Goal: Understand process/instructions

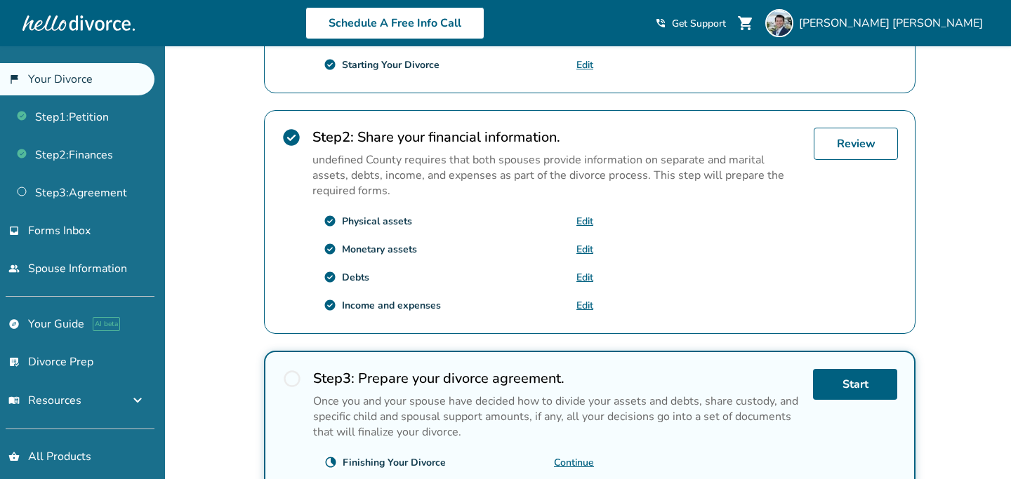
scroll to position [356, 0]
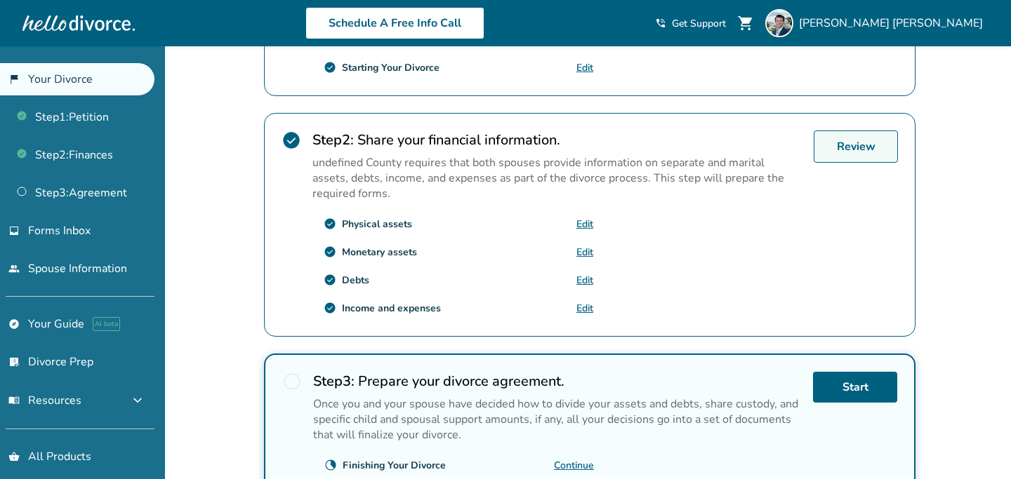
click at [850, 156] on link "Review" at bounding box center [855, 147] width 84 height 32
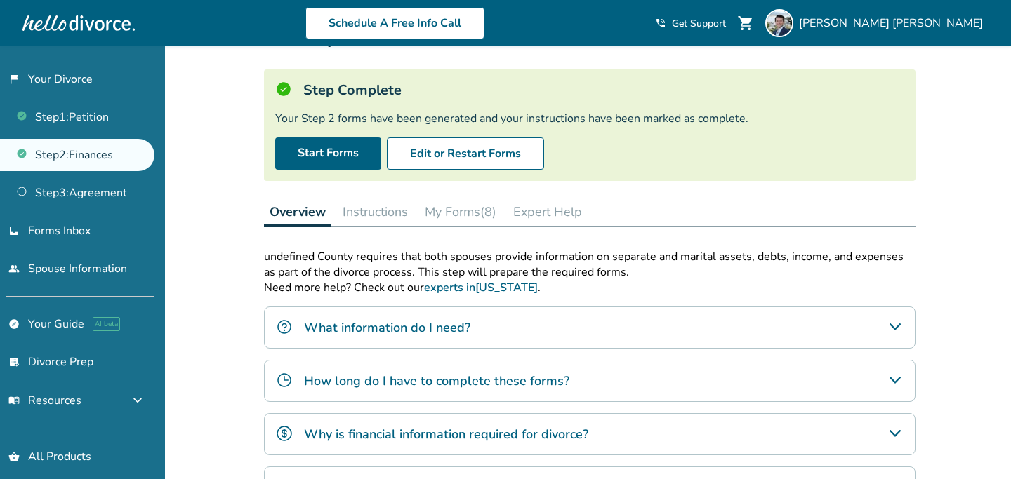
scroll to position [60, 0]
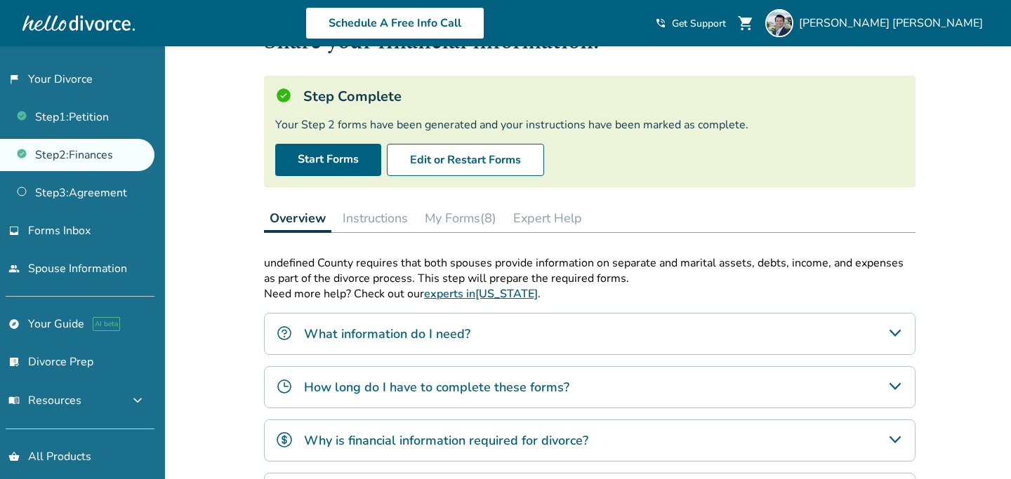
click at [377, 217] on button "Instructions" at bounding box center [375, 218] width 77 height 28
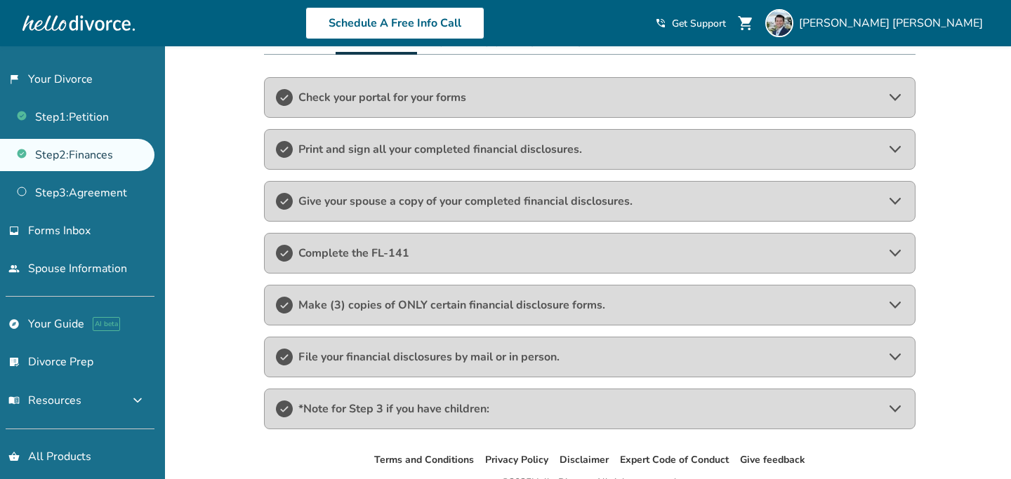
scroll to position [241, 0]
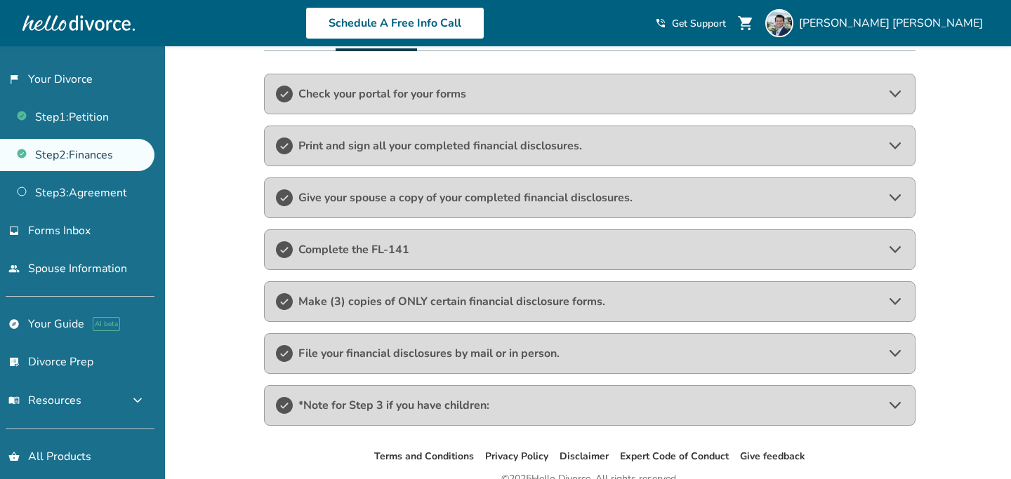
click at [362, 303] on span "Make (3) copies of ONLY certain financial disclosure forms." at bounding box center [589, 301] width 583 height 15
